Goal: Information Seeking & Learning: Learn about a topic

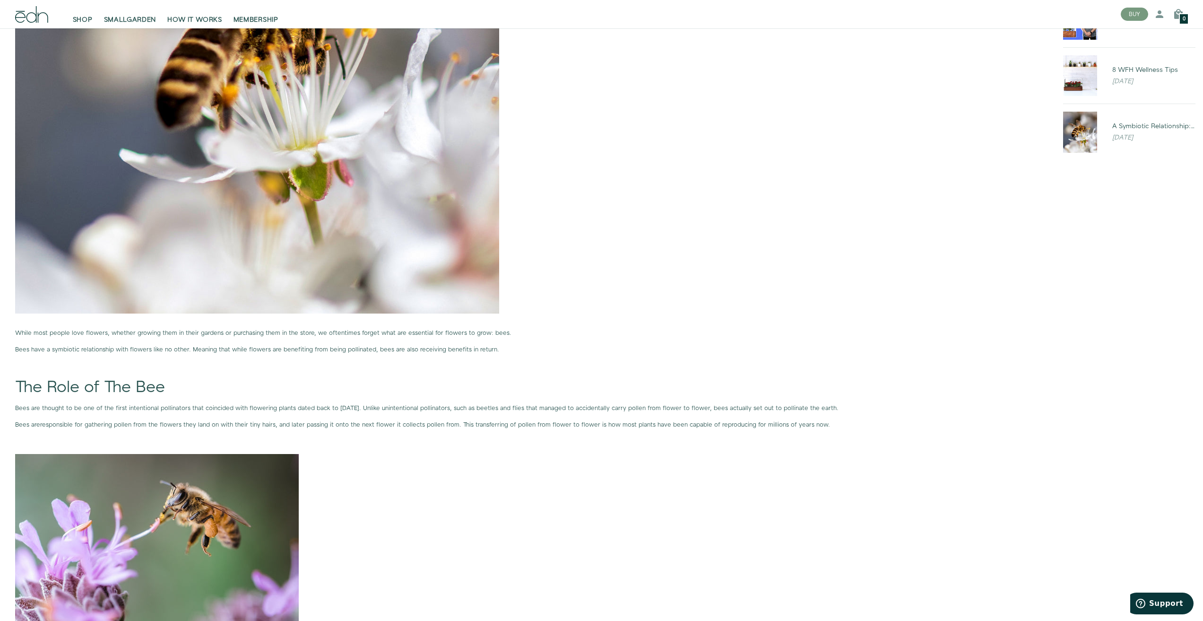
scroll to position [284, 0]
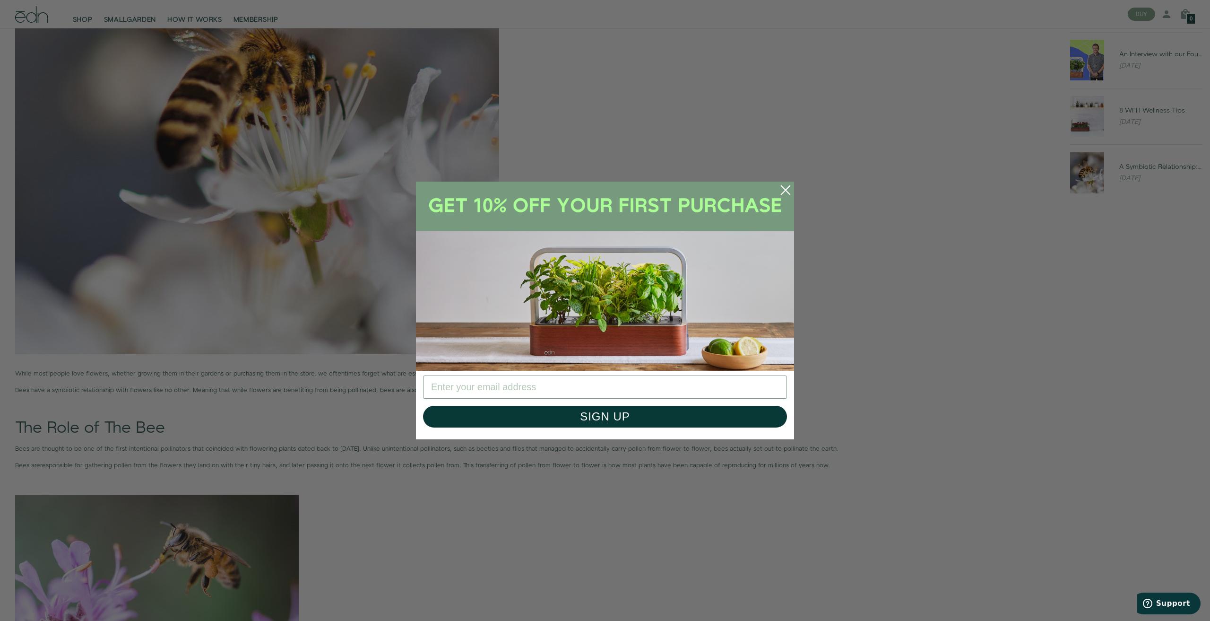
click at [782, 191] on circle "Close dialog" at bounding box center [785, 190] width 21 height 21
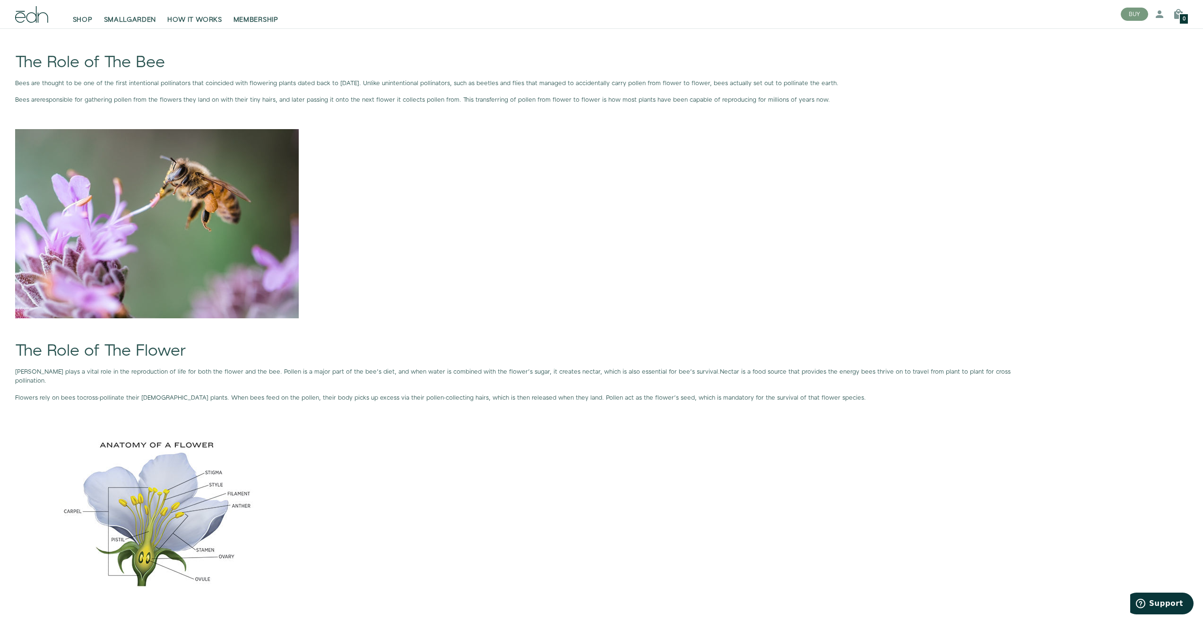
scroll to position [614, 0]
